Goal: Task Accomplishment & Management: Manage account settings

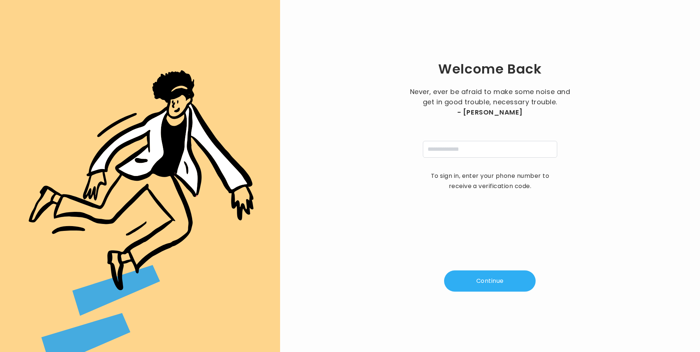
type input "**********"
click at [480, 281] on button "Continue" at bounding box center [490, 281] width 92 height 21
type input "*"
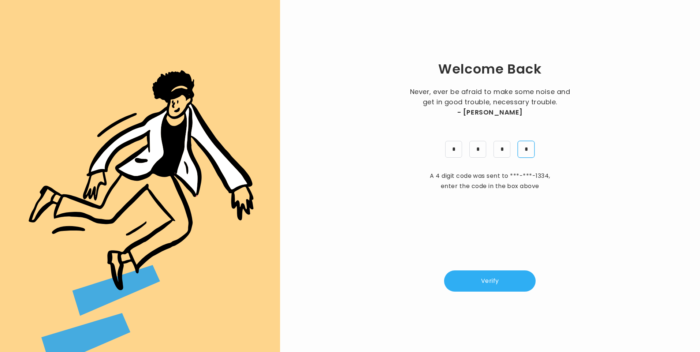
type input "*"
click at [472, 281] on button "Verify" at bounding box center [490, 281] width 92 height 21
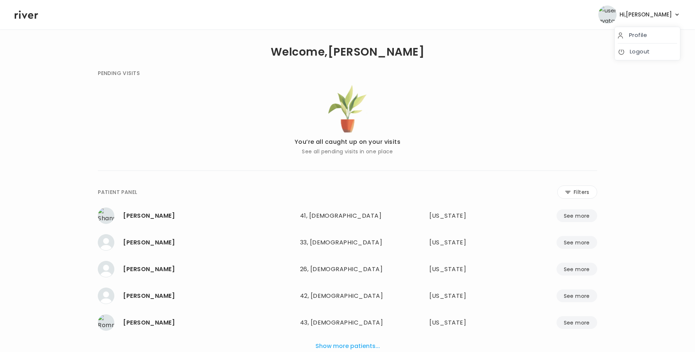
click at [664, 11] on span "Hi, [PERSON_NAME]" at bounding box center [645, 15] width 52 height 10
click at [652, 54] on link "Logout" at bounding box center [646, 51] width 59 height 10
